Goal: Task Accomplishment & Management: Manage account settings

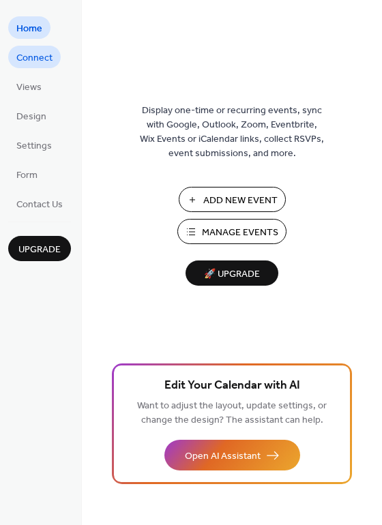
click at [28, 52] on span "Connect" at bounding box center [34, 58] width 36 height 14
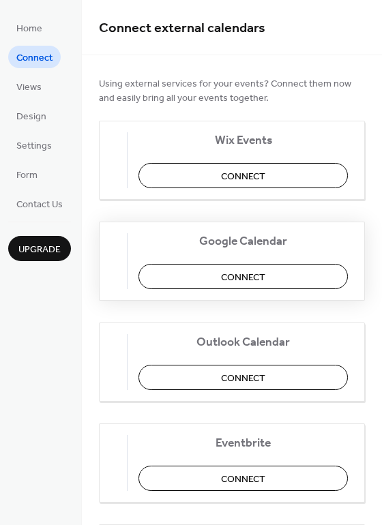
click at [203, 277] on button "Connect" at bounding box center [242, 276] width 209 height 25
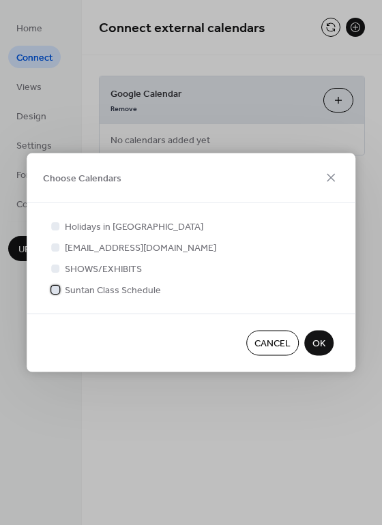
click at [56, 287] on div at bounding box center [55, 289] width 8 height 8
click at [313, 346] on span "OK" at bounding box center [318, 344] width 13 height 14
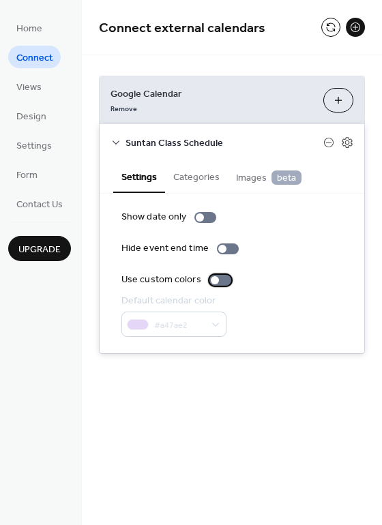
click at [205, 279] on label "Use custom colors" at bounding box center [178, 280] width 115 height 14
click at [230, 276] on label "Use custom colors" at bounding box center [178, 280] width 115 height 14
click at [191, 162] on button "Categories" at bounding box center [196, 175] width 63 height 31
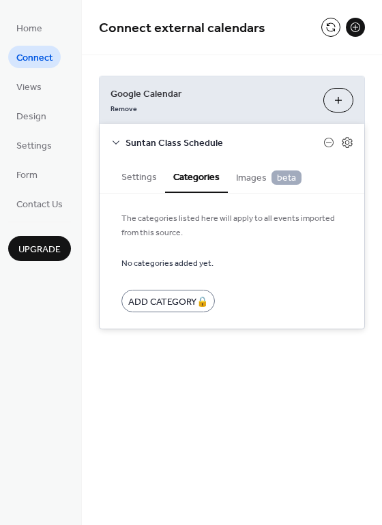
click at [257, 185] on span "Images beta" at bounding box center [268, 177] width 65 height 15
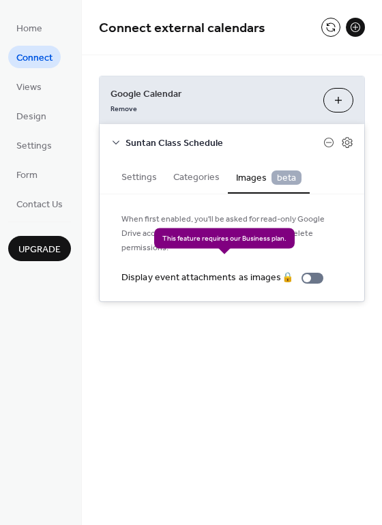
click at [301, 271] on div "Display event attachments as images 🔒" at bounding box center [224, 278] width 207 height 14
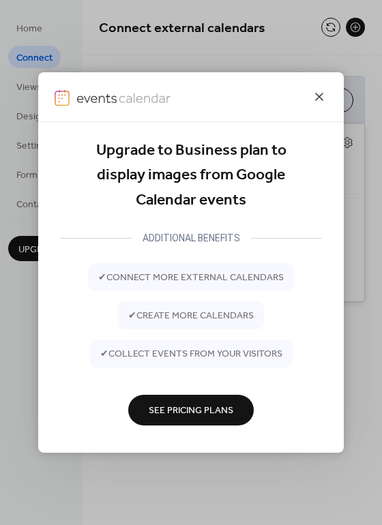
click at [314, 100] on icon at bounding box center [319, 97] width 16 height 16
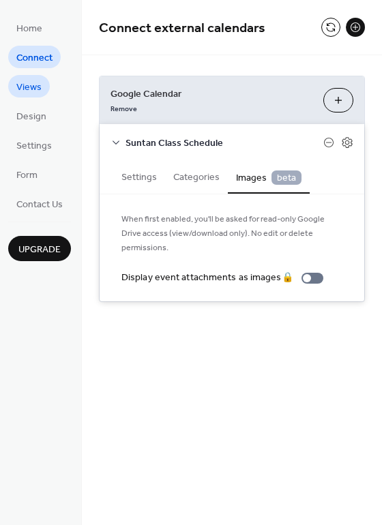
click at [32, 93] on span "Views" at bounding box center [28, 87] width 25 height 14
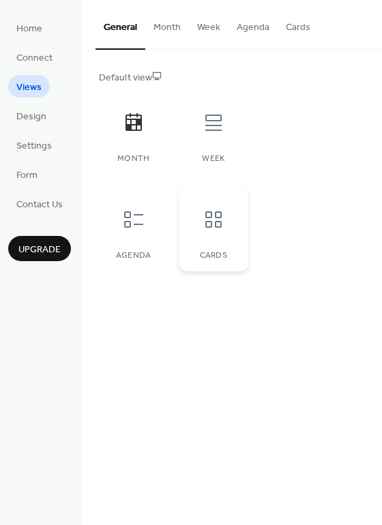
click at [195, 224] on div at bounding box center [213, 219] width 41 height 41
click at [11, 115] on link "Design" at bounding box center [31, 115] width 46 height 22
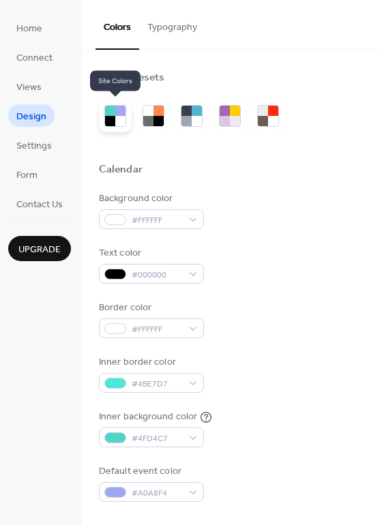
click at [116, 114] on div at bounding box center [120, 111] width 10 height 10
click at [115, 115] on div at bounding box center [120, 111] width 10 height 10
click at [197, 106] on div at bounding box center [197, 111] width 10 height 10
click at [112, 119] on div at bounding box center [110, 121] width 10 height 10
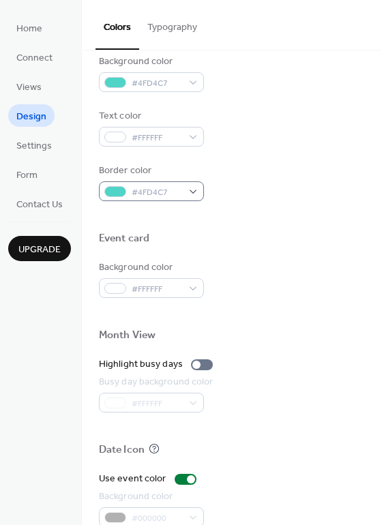
scroll to position [583, 0]
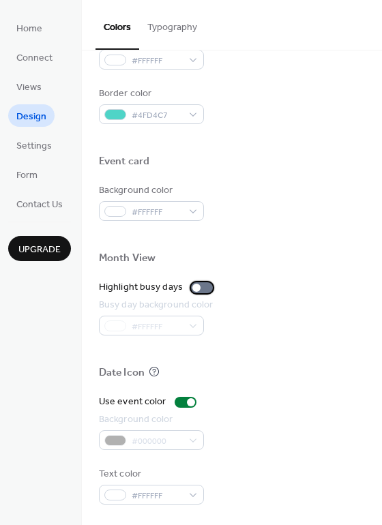
click at [193, 286] on div at bounding box center [196, 288] width 8 height 8
click at [208, 286] on div at bounding box center [202, 287] width 22 height 11
click at [42, 143] on span "Settings" at bounding box center [33, 146] width 35 height 14
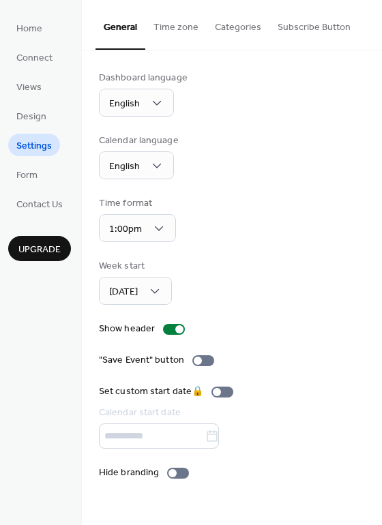
click at [224, 27] on button "Categories" at bounding box center [238, 24] width 63 height 48
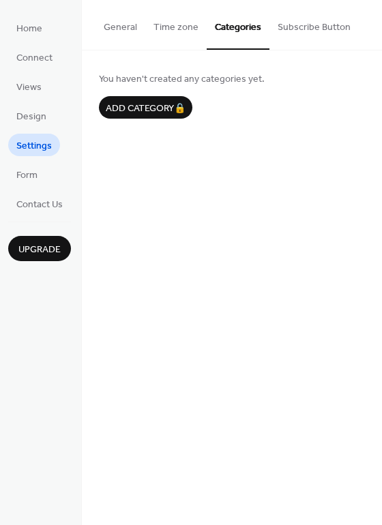
click at [292, 29] on button "Subscribe Button" at bounding box center [313, 24] width 89 height 48
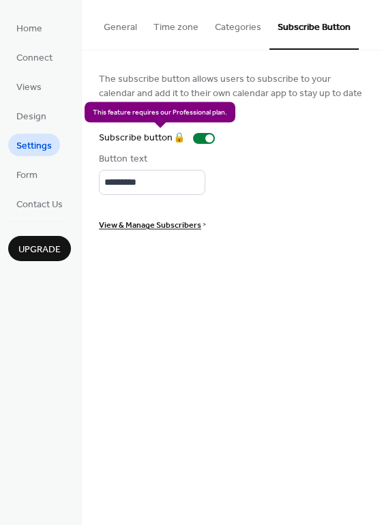
click at [204, 140] on div "Subscribe button 🔒" at bounding box center [159, 138] width 121 height 14
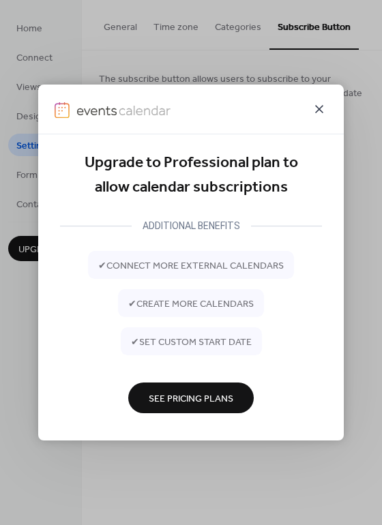
click at [318, 110] on icon at bounding box center [319, 109] width 16 height 16
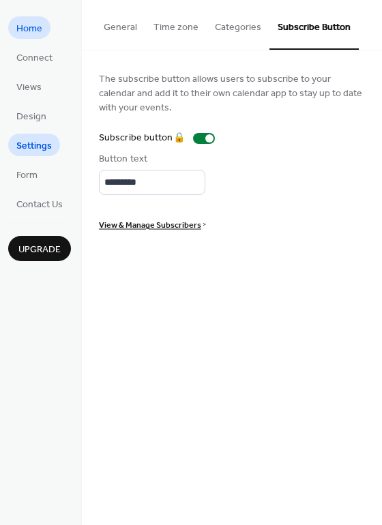
click at [32, 22] on span "Home" at bounding box center [29, 29] width 26 height 14
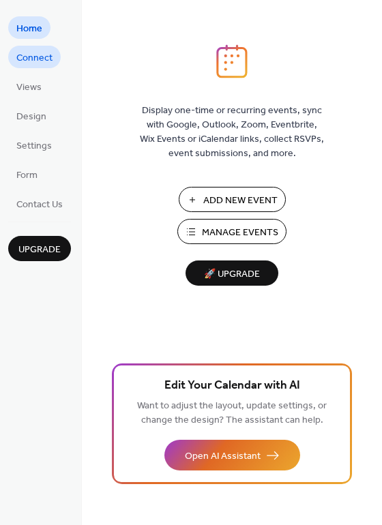
click at [31, 51] on span "Connect" at bounding box center [34, 58] width 36 height 14
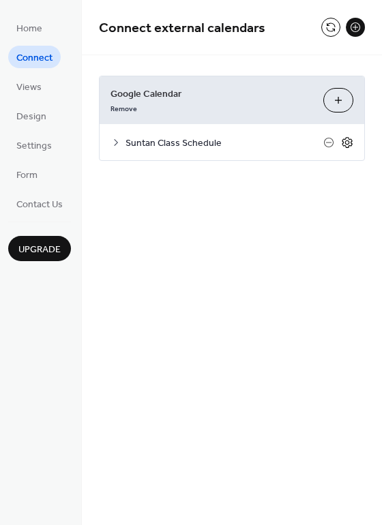
click at [344, 144] on icon at bounding box center [346, 142] width 10 height 11
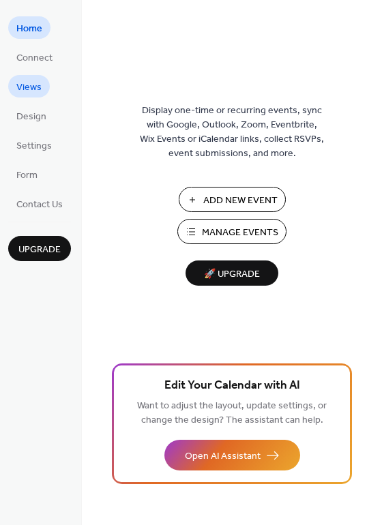
click at [31, 85] on span "Views" at bounding box center [28, 87] width 25 height 14
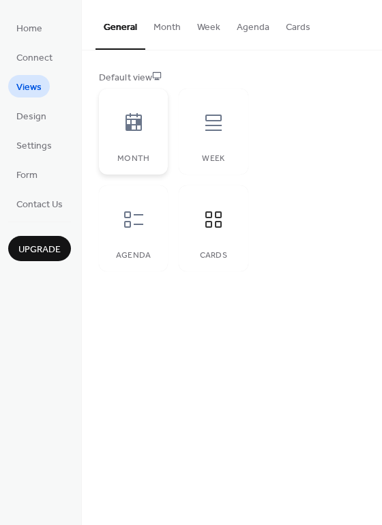
click at [140, 136] on div at bounding box center [133, 122] width 41 height 41
click at [226, 142] on div at bounding box center [213, 122] width 41 height 41
click at [146, 218] on div at bounding box center [133, 219] width 41 height 41
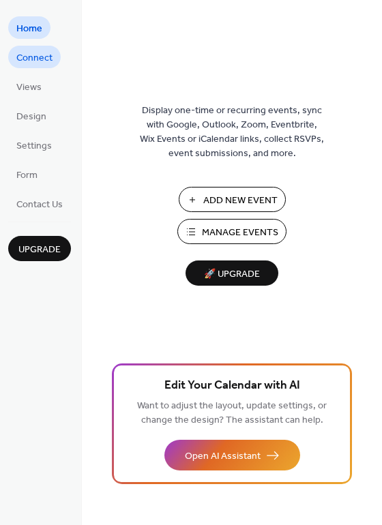
click at [39, 63] on span "Connect" at bounding box center [34, 58] width 36 height 14
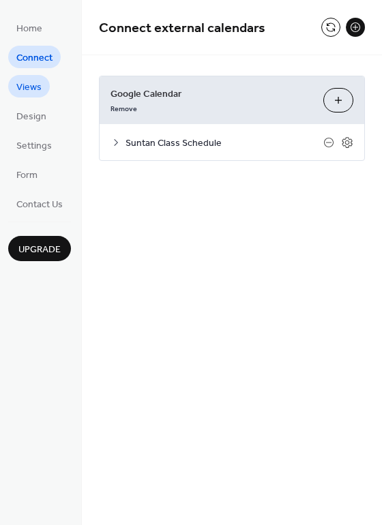
click at [40, 84] on span "Views" at bounding box center [28, 87] width 25 height 14
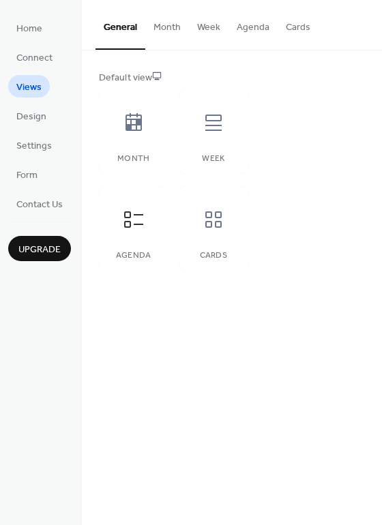
click at [264, 21] on button "Agenda" at bounding box center [252, 24] width 49 height 48
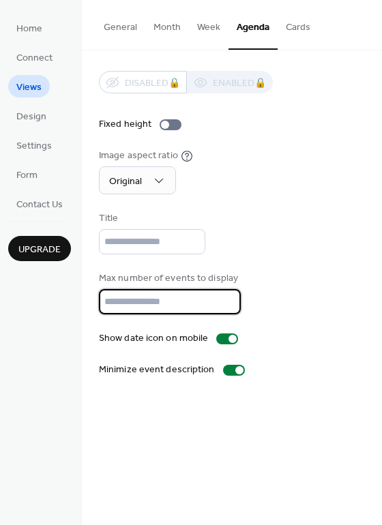
click at [155, 292] on input "**" at bounding box center [170, 301] width 142 height 25
click at [226, 309] on input "**" at bounding box center [170, 301] width 142 height 25
click at [226, 307] on input "**" at bounding box center [170, 301] width 142 height 25
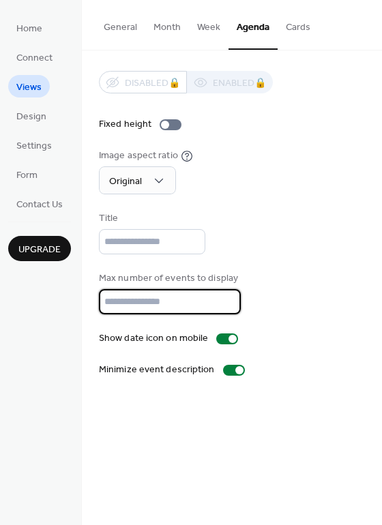
click at [226, 307] on input "**" at bounding box center [170, 301] width 142 height 25
type input "*"
click at [235, 372] on div at bounding box center [239, 370] width 8 height 8
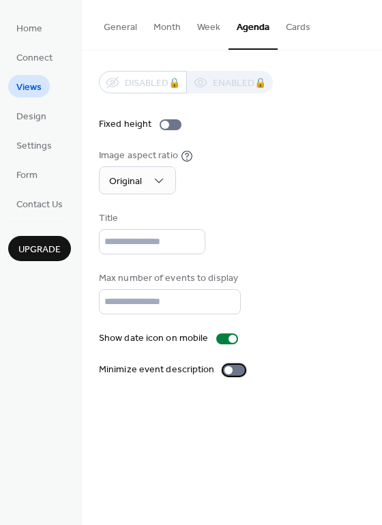
click at [224, 369] on div at bounding box center [228, 370] width 8 height 8
click at [235, 370] on div at bounding box center [239, 370] width 8 height 8
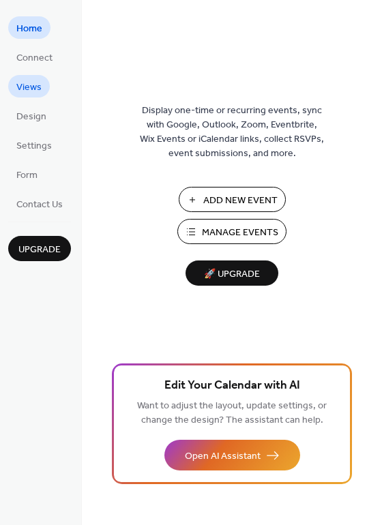
click at [33, 82] on span "Views" at bounding box center [28, 87] width 25 height 14
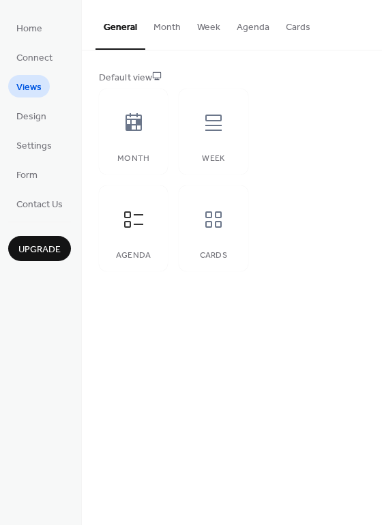
click at [248, 23] on button "Agenda" at bounding box center [252, 24] width 49 height 48
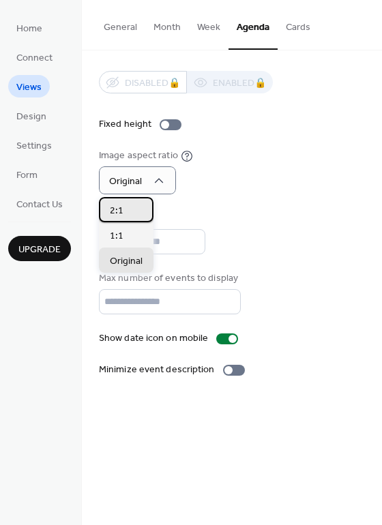
click at [136, 206] on div "2:1" at bounding box center [126, 209] width 55 height 25
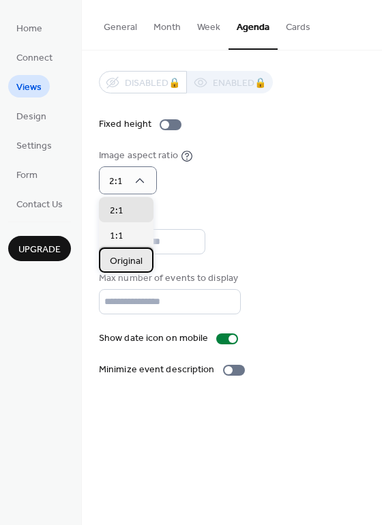
click at [133, 260] on span "Original" at bounding box center [126, 261] width 33 height 14
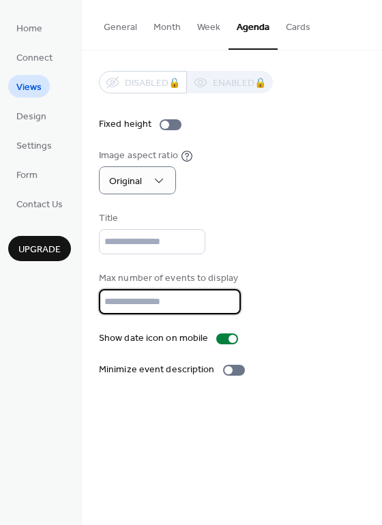
click at [132, 291] on input "*" at bounding box center [170, 301] width 142 height 25
click at [132, 304] on input "*" at bounding box center [170, 301] width 142 height 25
type input "**"
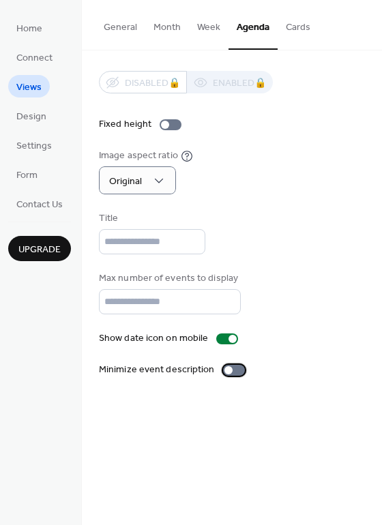
click at [223, 368] on div at bounding box center [234, 370] width 22 height 11
click at [235, 369] on div at bounding box center [239, 370] width 8 height 8
click at [224, 373] on div at bounding box center [228, 370] width 8 height 8
click at [224, 372] on div at bounding box center [234, 370] width 22 height 11
click at [166, 230] on input "text" at bounding box center [152, 241] width 106 height 25
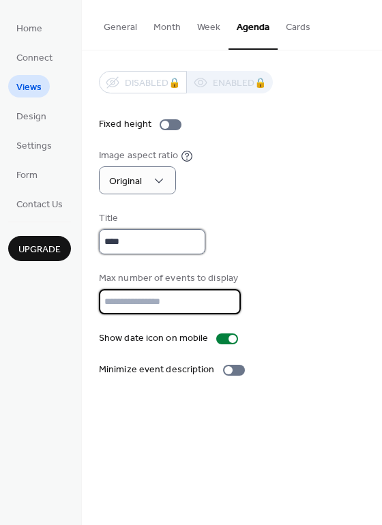
click at [161, 233] on input "****" at bounding box center [152, 241] width 106 height 25
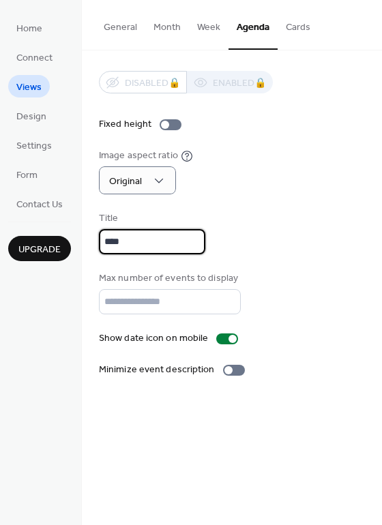
click at [161, 233] on input "****" at bounding box center [152, 241] width 106 height 25
type input "**********"
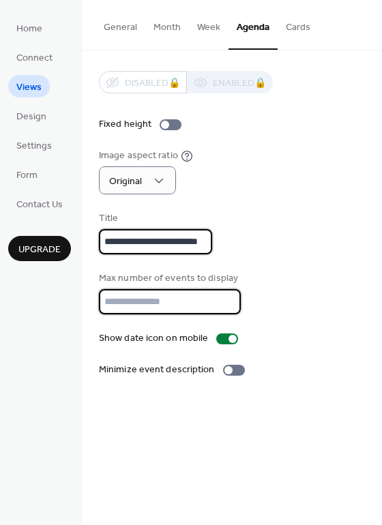
scroll to position [0, 0]
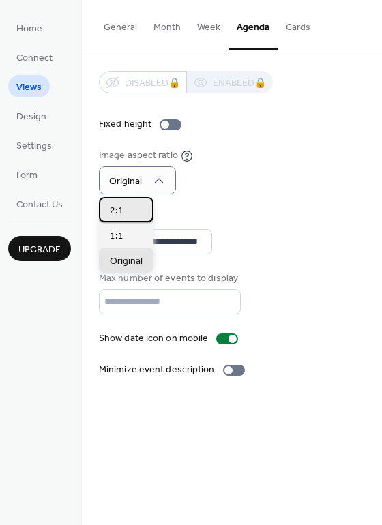
click at [137, 211] on div "2:1" at bounding box center [126, 209] width 55 height 25
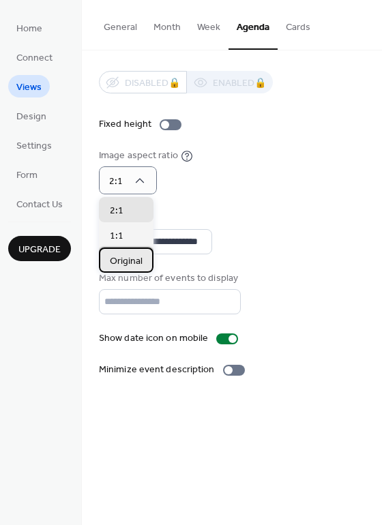
click at [123, 259] on span "Original" at bounding box center [126, 261] width 33 height 14
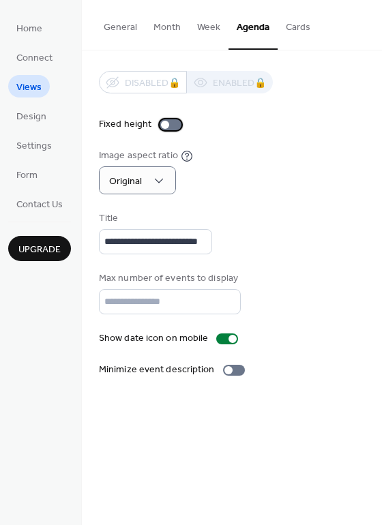
click at [164, 123] on div at bounding box center [165, 125] width 8 height 8
click at [174, 125] on div at bounding box center [176, 125] width 8 height 8
click at [300, 33] on button "Cards" at bounding box center [297, 24] width 41 height 48
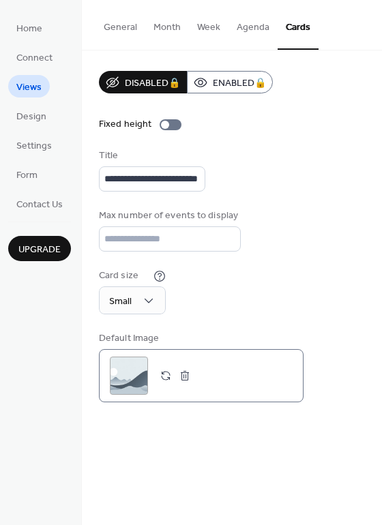
click at [164, 379] on button "button" at bounding box center [165, 375] width 19 height 19
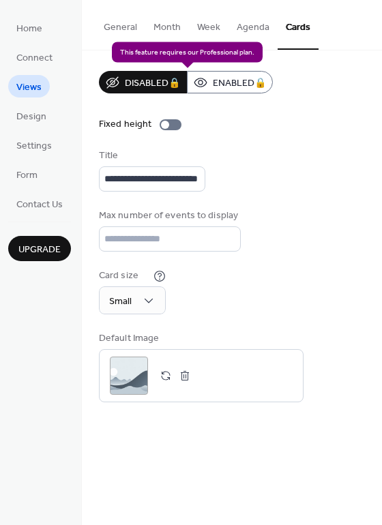
click at [212, 87] on div "Disabled 🔒 Enabled 🔒" at bounding box center [186, 82] width 174 height 22
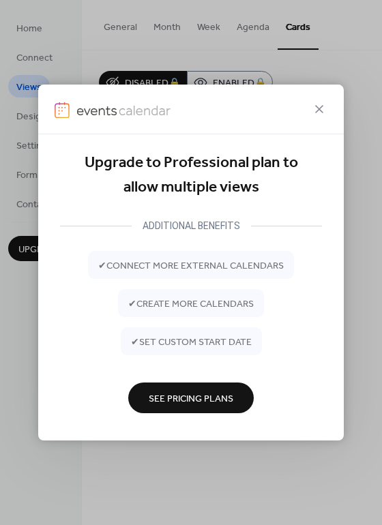
click at [320, 117] on div at bounding box center [190, 110] width 305 height 50
click at [320, 113] on icon at bounding box center [319, 109] width 16 height 16
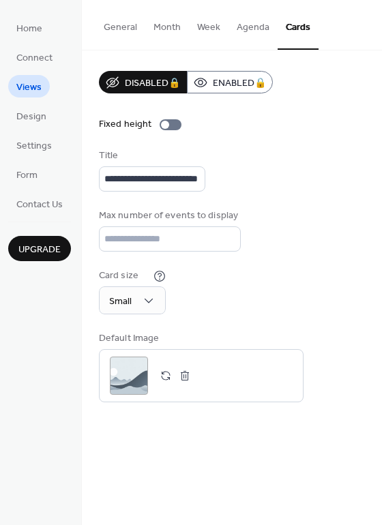
click at [144, 341] on div "Default Image" at bounding box center [200, 338] width 202 height 14
click at [240, 29] on button "Agenda" at bounding box center [252, 24] width 49 height 48
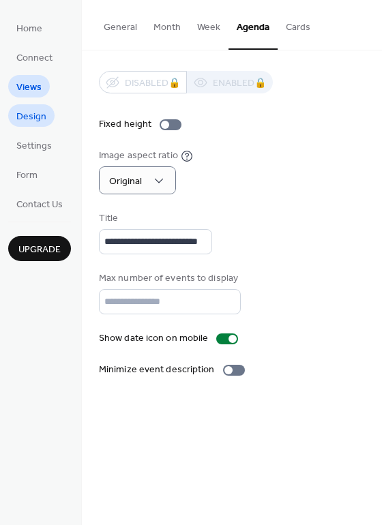
click at [44, 110] on span "Design" at bounding box center [31, 117] width 30 height 14
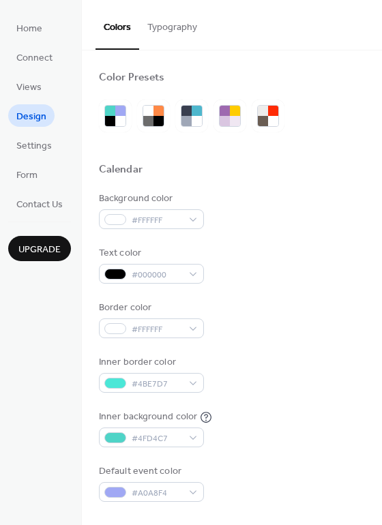
click at [20, 160] on ul "Home Connect Views Design Settings Form Contact Us" at bounding box center [39, 115] width 63 height 198
click at [22, 150] on span "Settings" at bounding box center [33, 146] width 35 height 14
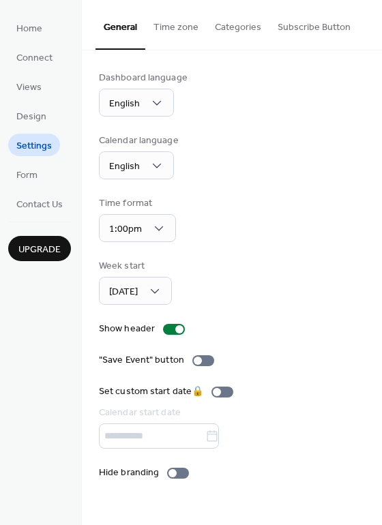
click at [237, 26] on button "Categories" at bounding box center [238, 24] width 63 height 48
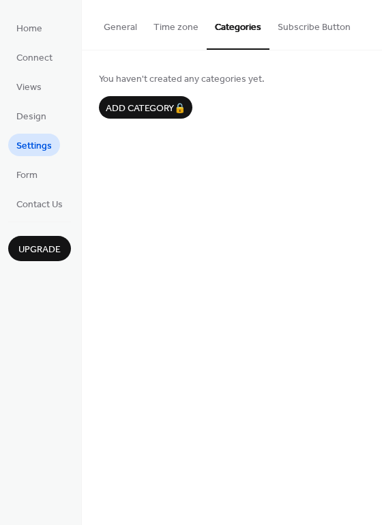
click at [289, 28] on button "Subscribe Button" at bounding box center [313, 24] width 89 height 48
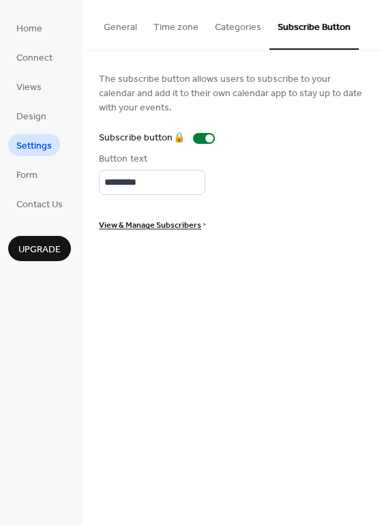
click at [29, 187] on ul "Home Connect Views Design Settings Form Contact Us" at bounding box center [39, 115] width 63 height 198
click at [29, 186] on ul "Home Connect Views Design Settings Form Contact Us" at bounding box center [39, 115] width 63 height 198
click at [31, 184] on link "Form" at bounding box center [26, 174] width 37 height 22
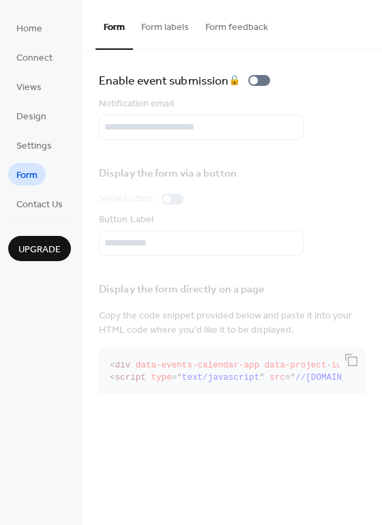
click at [168, 38] on button "Form labels" at bounding box center [165, 24] width 64 height 48
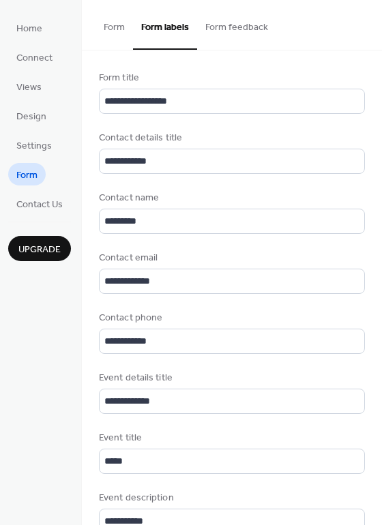
click at [241, 22] on button "Form feedback" at bounding box center [236, 24] width 79 height 48
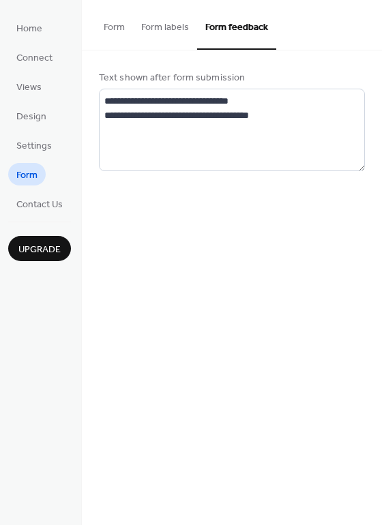
click at [184, 32] on button "Form labels" at bounding box center [165, 24] width 64 height 48
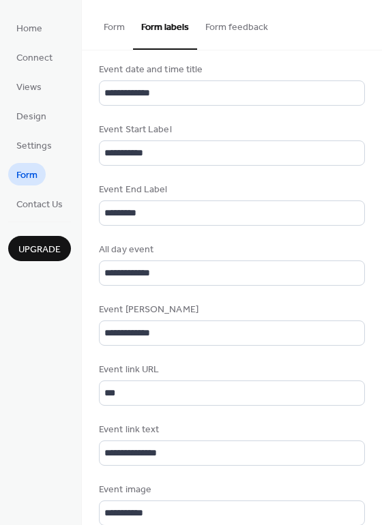
scroll to position [569, 0]
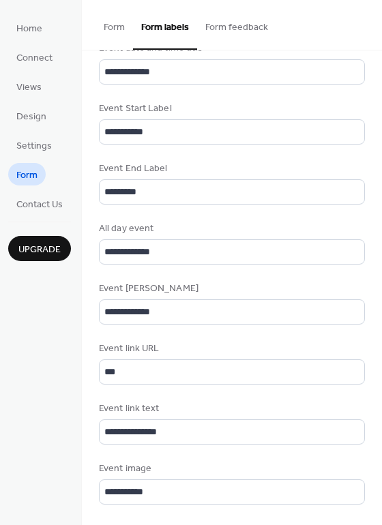
click at [112, 21] on button "Form" at bounding box center [113, 24] width 37 height 48
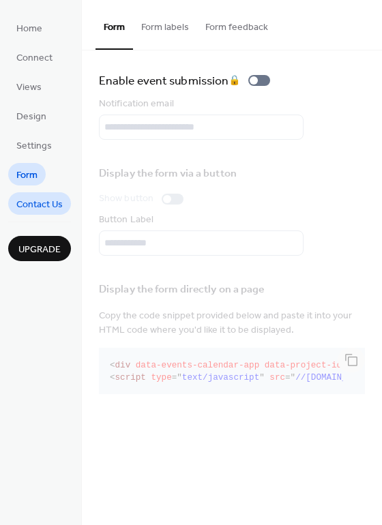
click at [41, 201] on span "Contact Us" at bounding box center [39, 205] width 46 height 14
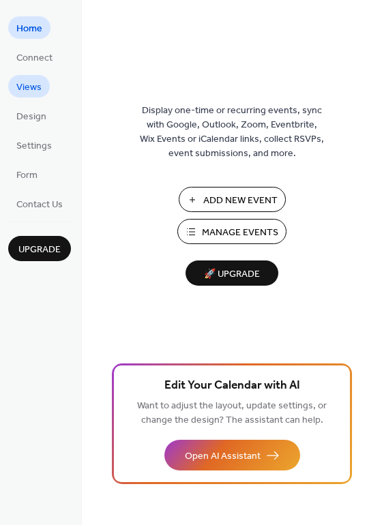
click at [41, 86] on link "Views" at bounding box center [29, 86] width 42 height 22
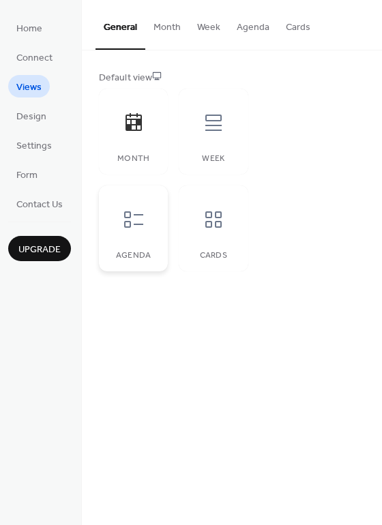
click at [153, 241] on div "Agenda" at bounding box center [133, 228] width 69 height 86
click at [30, 55] on span "Connect" at bounding box center [34, 58] width 36 height 14
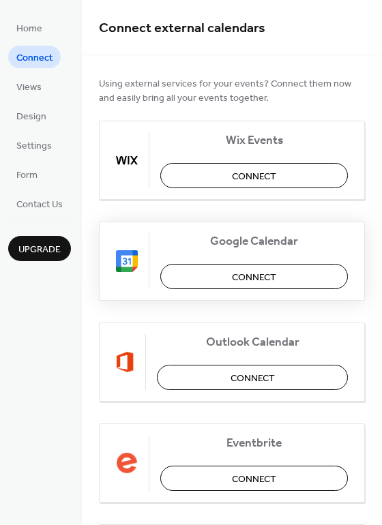
click at [187, 280] on button "Connect" at bounding box center [253, 276] width 187 height 25
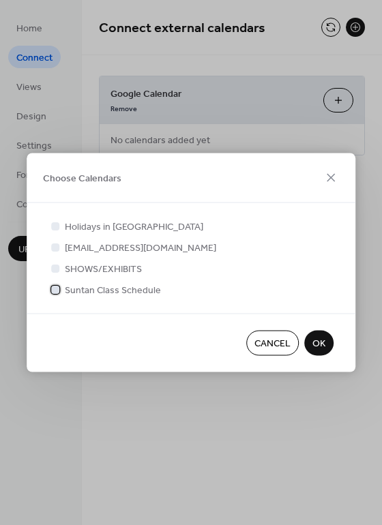
click at [59, 291] on div at bounding box center [55, 289] width 8 height 8
click at [314, 339] on span "OK" at bounding box center [318, 344] width 13 height 14
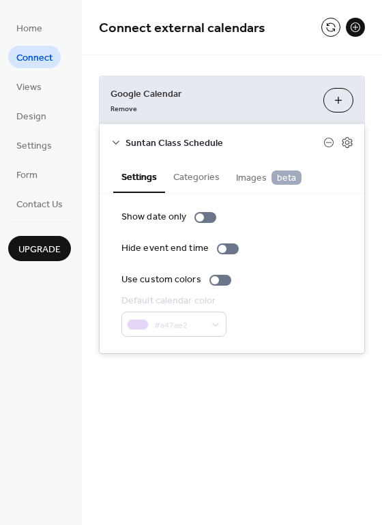
click at [48, 94] on li "Views" at bounding box center [29, 86] width 42 height 22
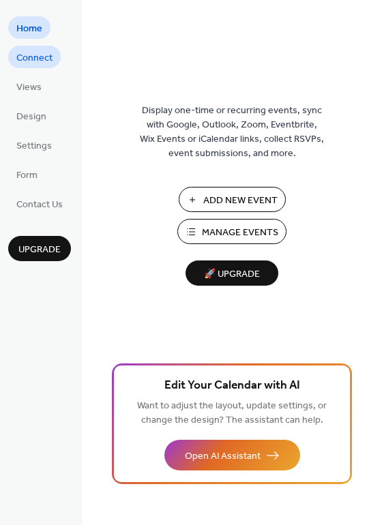
click at [37, 60] on span "Connect" at bounding box center [34, 58] width 36 height 14
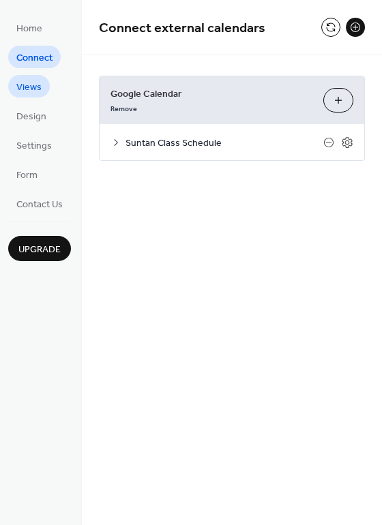
click at [32, 80] on span "Views" at bounding box center [28, 87] width 25 height 14
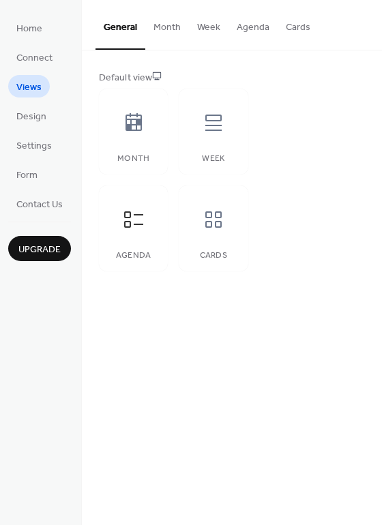
click at [242, 28] on button "Agenda" at bounding box center [252, 24] width 49 height 48
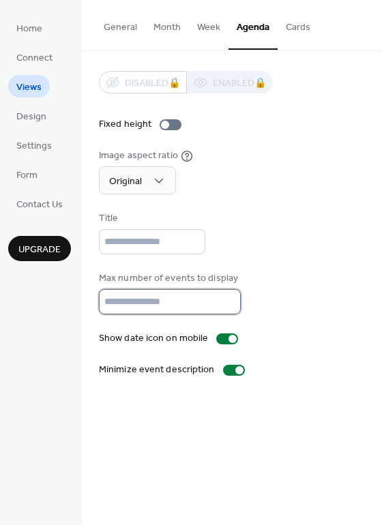
click at [142, 295] on input "**" at bounding box center [170, 301] width 142 height 25
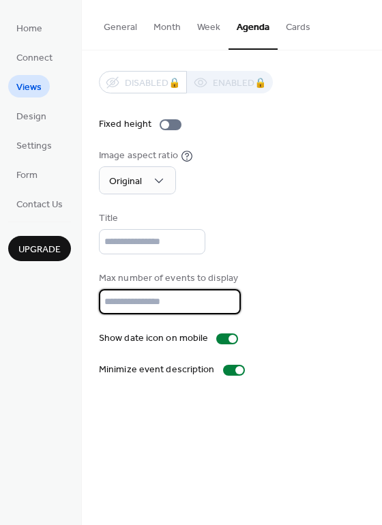
click at [142, 295] on input "**" at bounding box center [170, 301] width 142 height 25
type input "**"
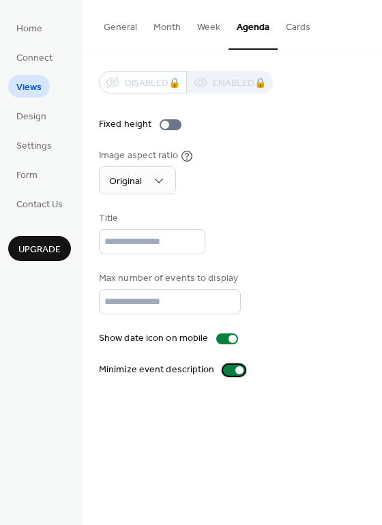
click at [235, 369] on div at bounding box center [239, 370] width 8 height 8
click at [224, 372] on div at bounding box center [228, 370] width 8 height 8
click at [240, 371] on div at bounding box center [234, 370] width 22 height 11
click at [237, 371] on div at bounding box center [234, 370] width 22 height 11
click at [237, 371] on div at bounding box center [239, 370] width 8 height 8
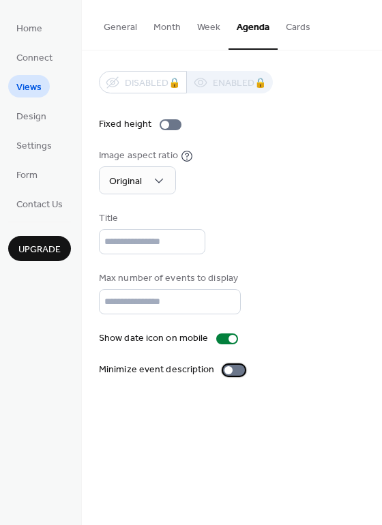
click at [224, 365] on div at bounding box center [234, 370] width 22 height 11
